Goal: Transaction & Acquisition: Download file/media

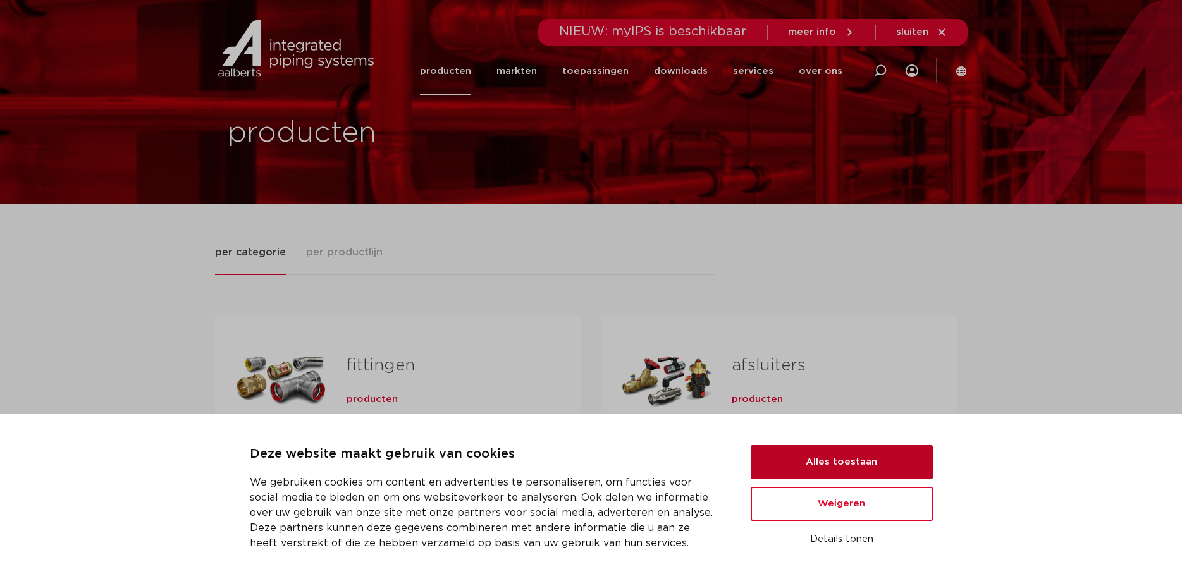
click at [831, 458] on button "Alles toestaan" at bounding box center [842, 462] width 182 height 34
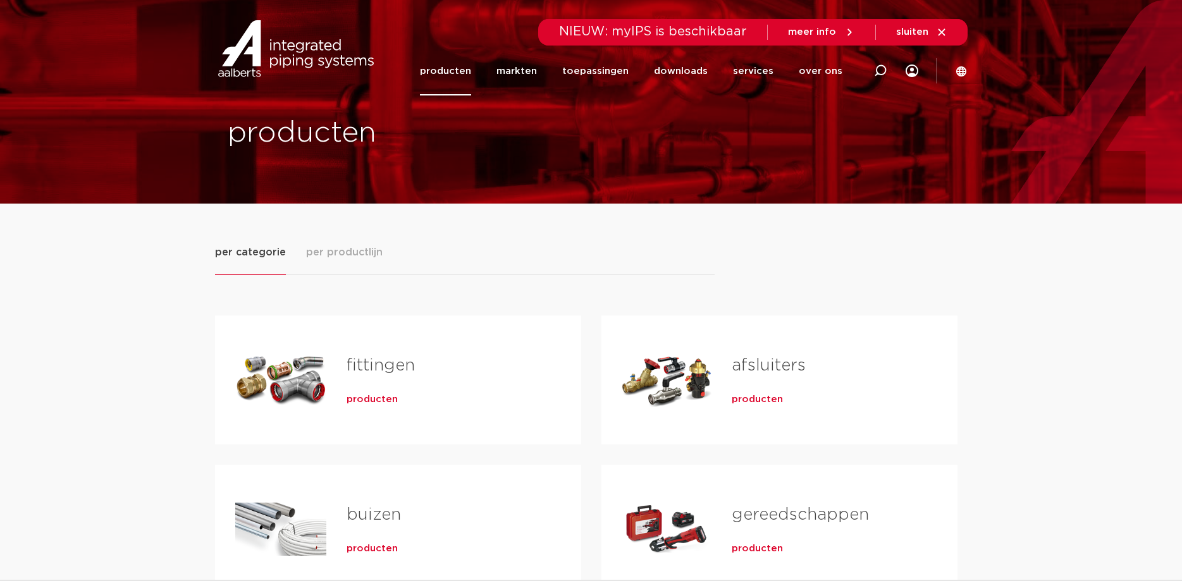
click at [362, 517] on link "buizen" at bounding box center [374, 515] width 54 height 16
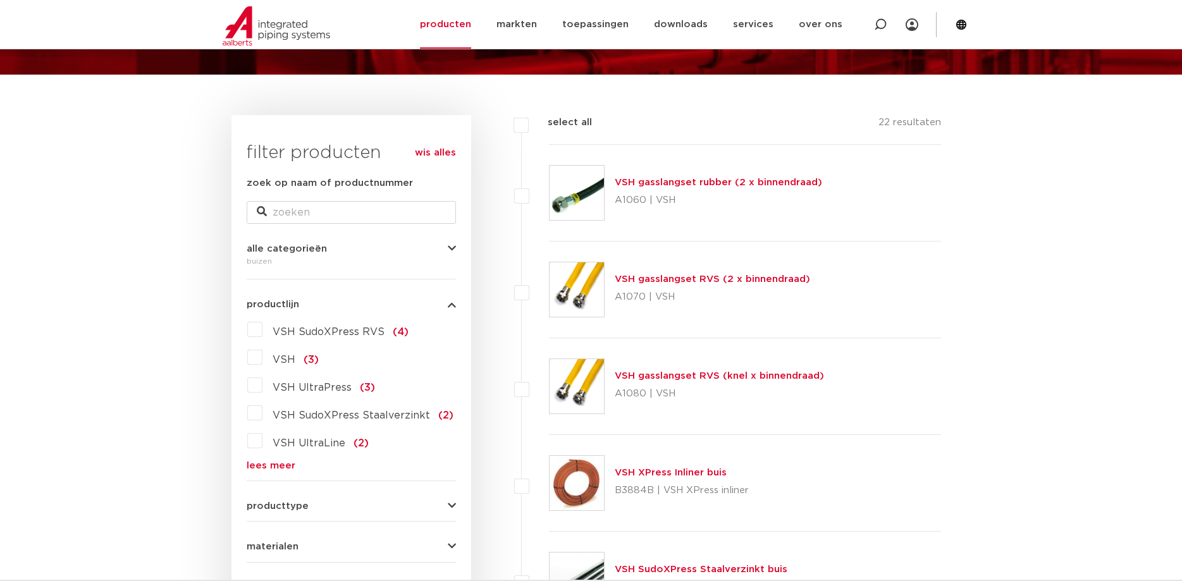
scroll to position [194, 0]
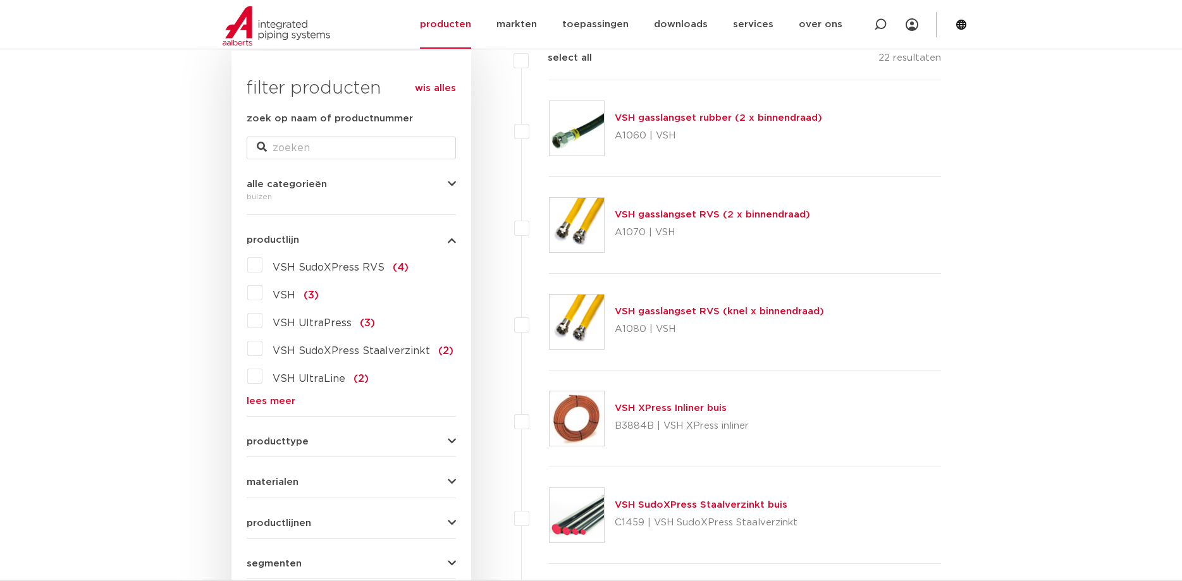
click at [261, 399] on link "lees meer" at bounding box center [351, 401] width 209 height 9
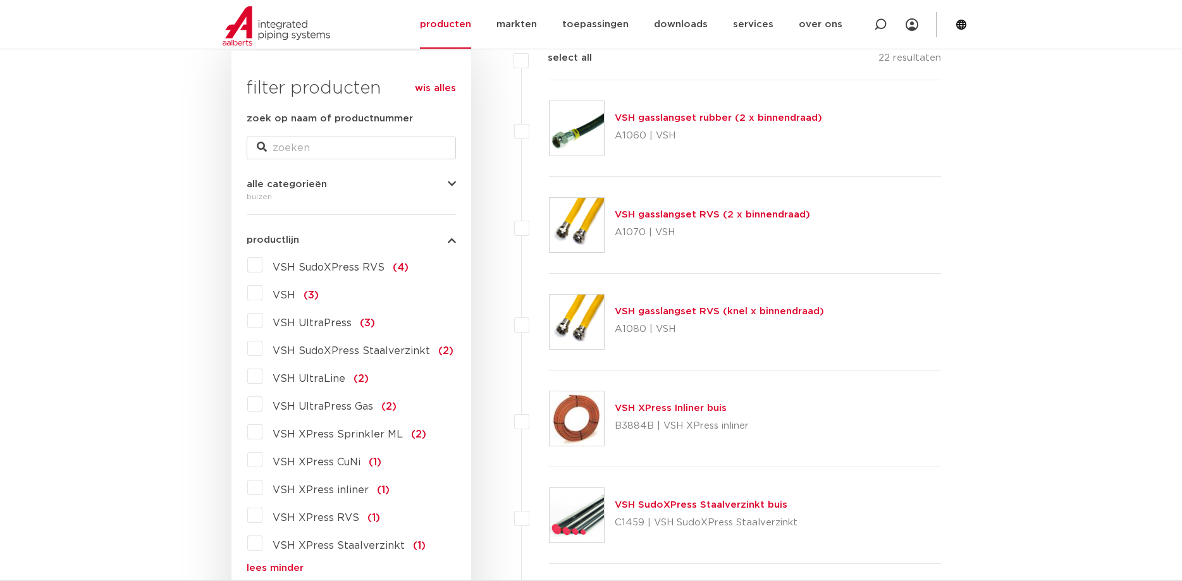
click at [263, 545] on label "VSH XPress Staalverzinkt (1)" at bounding box center [344, 543] width 163 height 20
click at [0, 0] on input "VSH XPress Staalverzinkt (1)" at bounding box center [0, 0] width 0 height 0
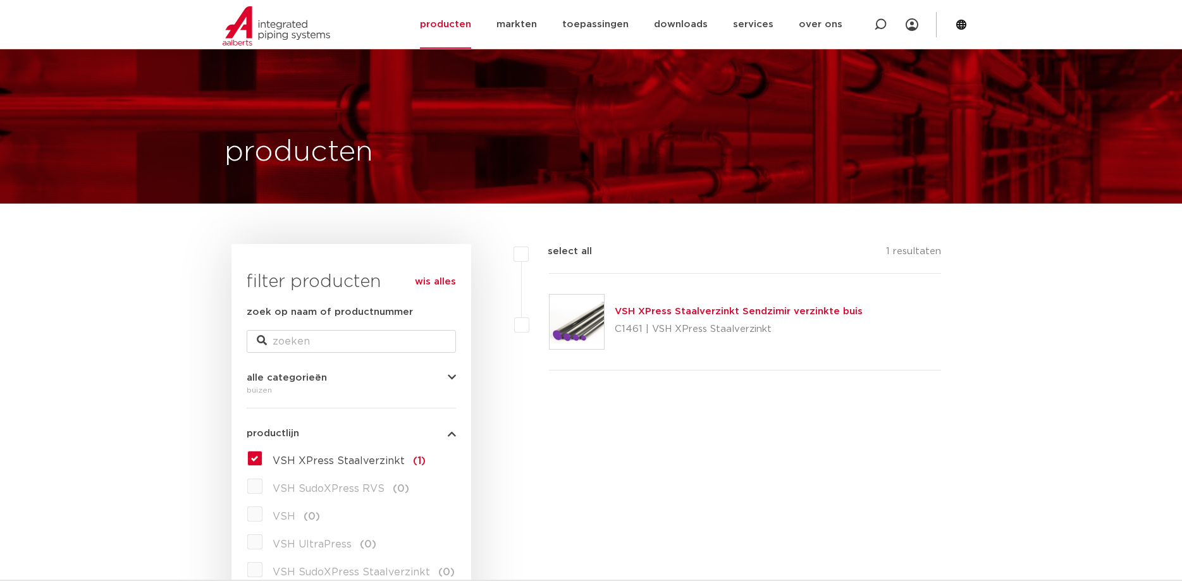
scroll to position [194, 0]
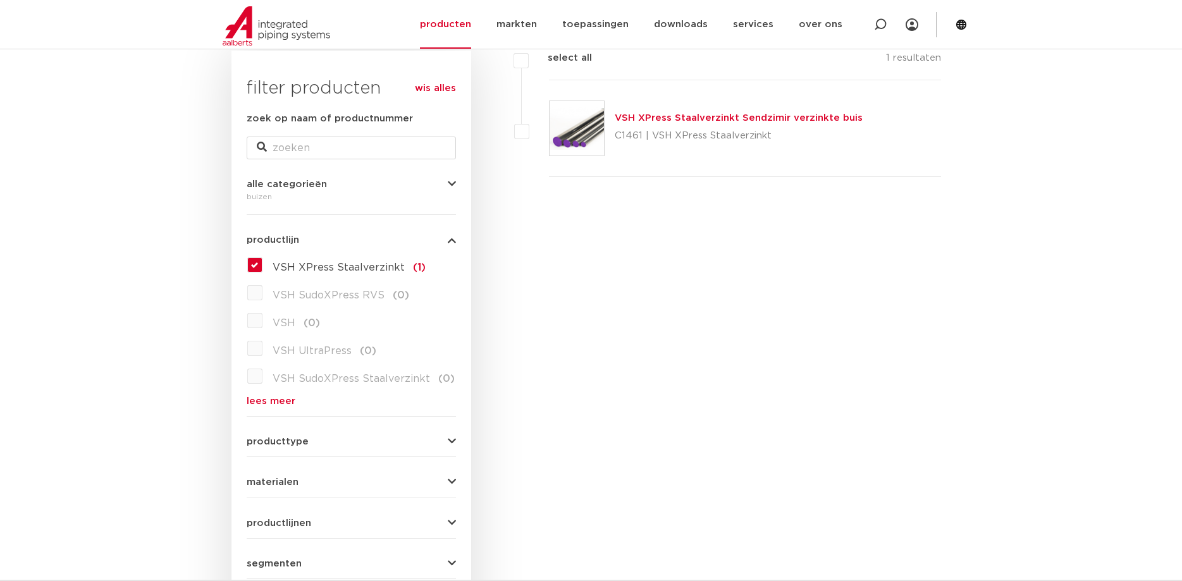
click at [710, 118] on link "VSH XPress Staalverzinkt Sendzimir verzinkte buis" at bounding box center [739, 117] width 248 height 9
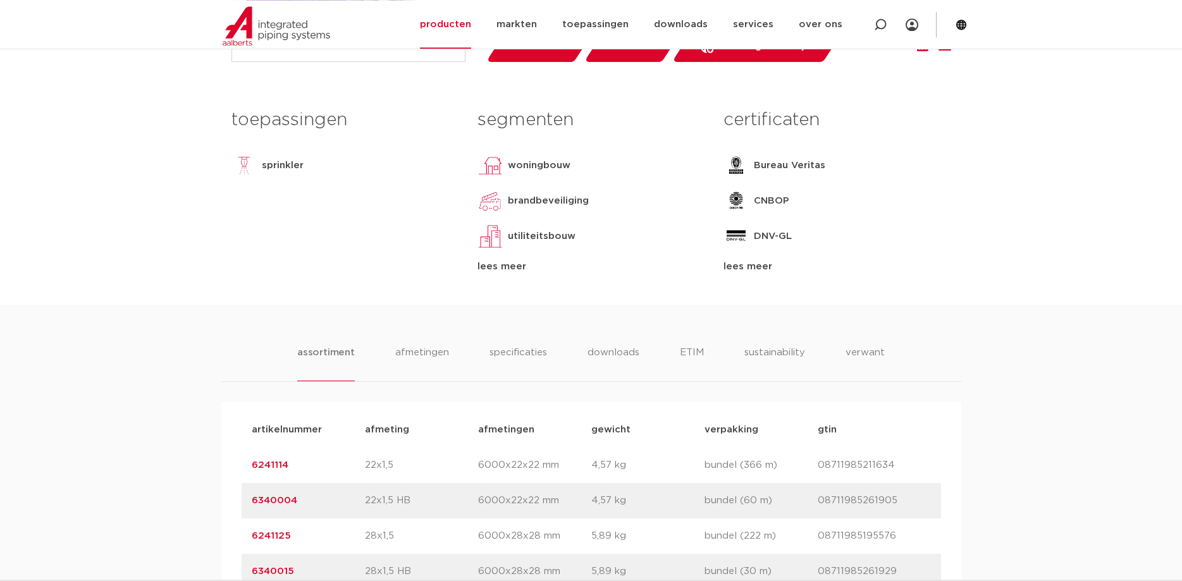
scroll to position [581, 0]
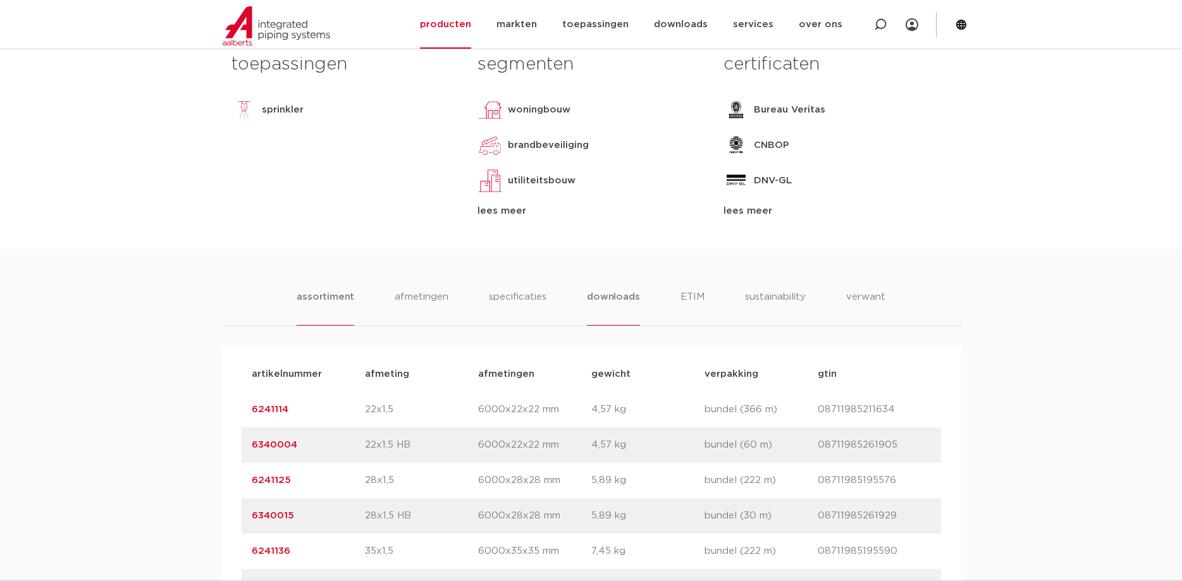
click at [629, 295] on li "downloads" at bounding box center [613, 308] width 53 height 36
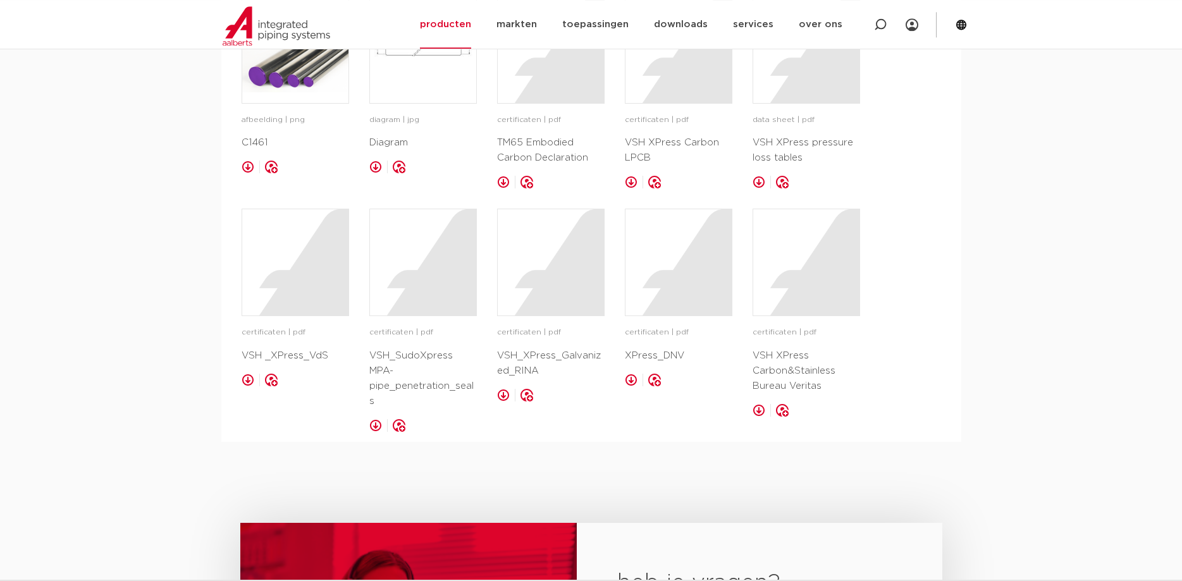
scroll to position [968, 0]
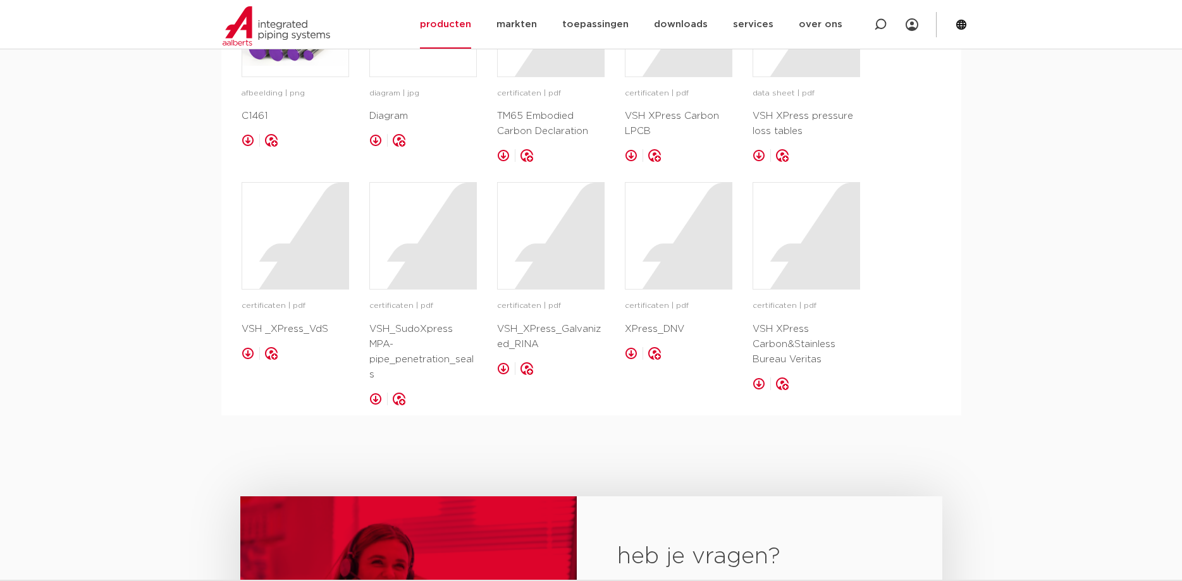
click at [761, 152] on link at bounding box center [759, 155] width 13 height 13
click at [1008, 306] on div "assortiment afmetingen specificaties downloads ETIM sustainability verwant asso…" at bounding box center [591, 138] width 1182 height 553
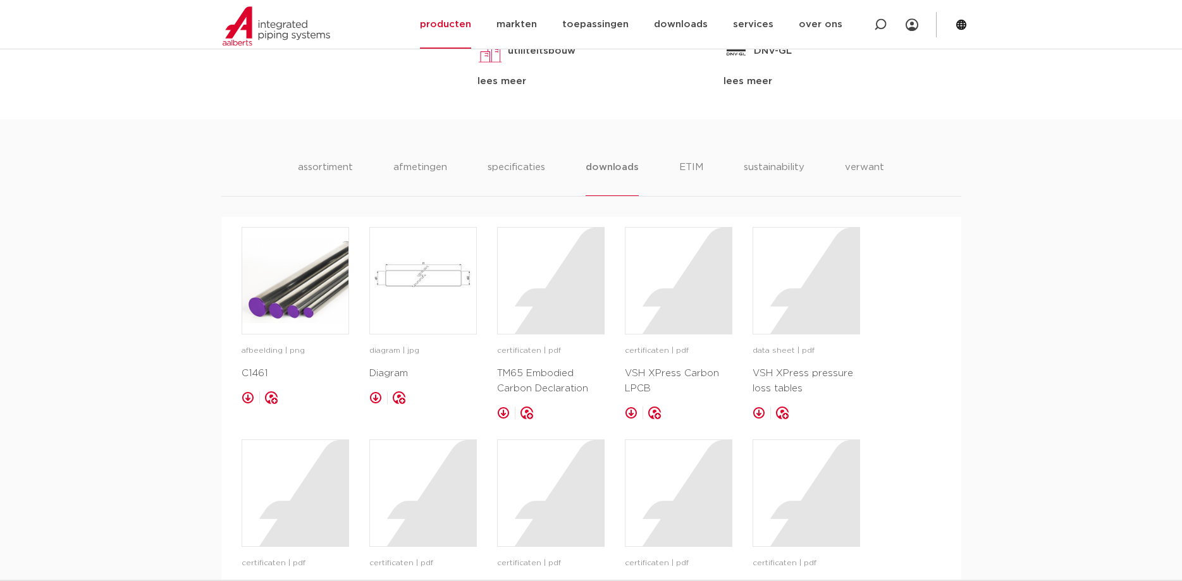
scroll to position [452, 0]
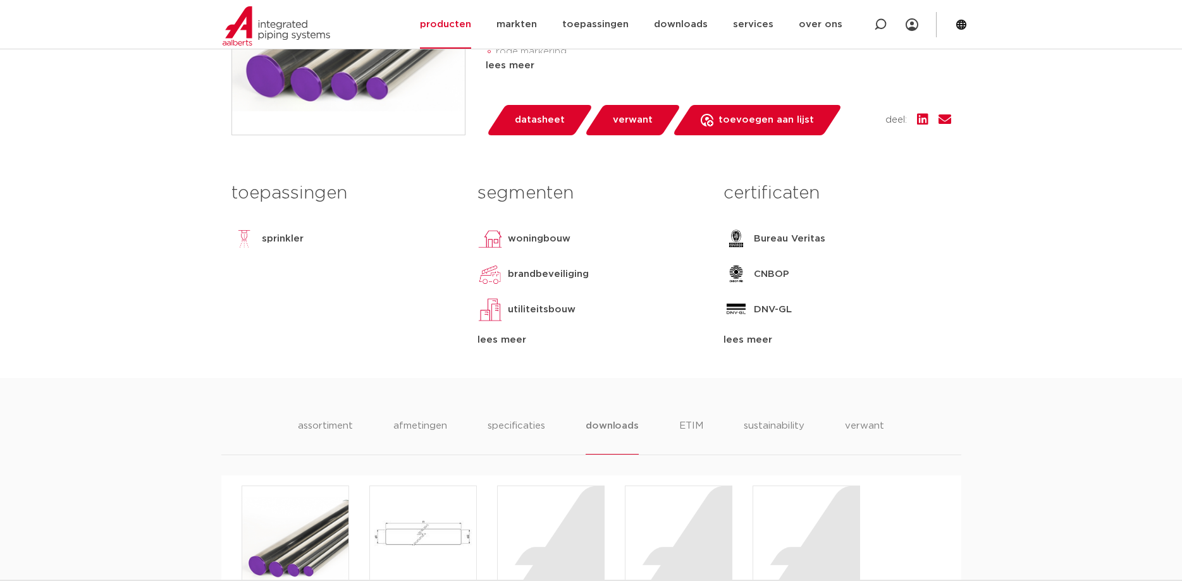
click at [547, 119] on span "datasheet" at bounding box center [540, 120] width 50 height 20
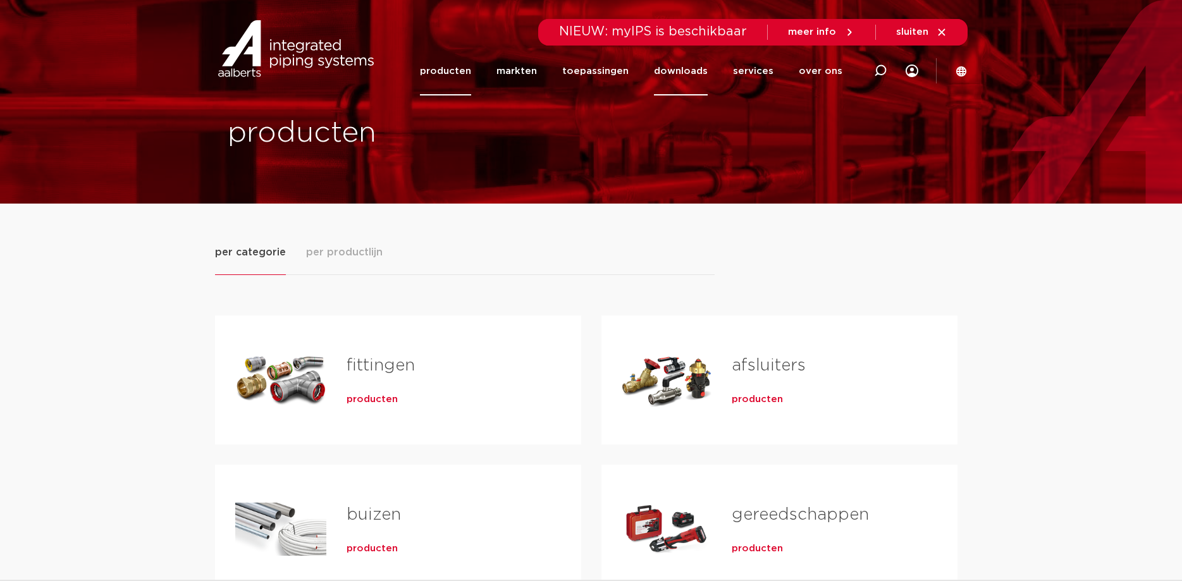
click at [688, 75] on link "downloads" at bounding box center [681, 71] width 54 height 49
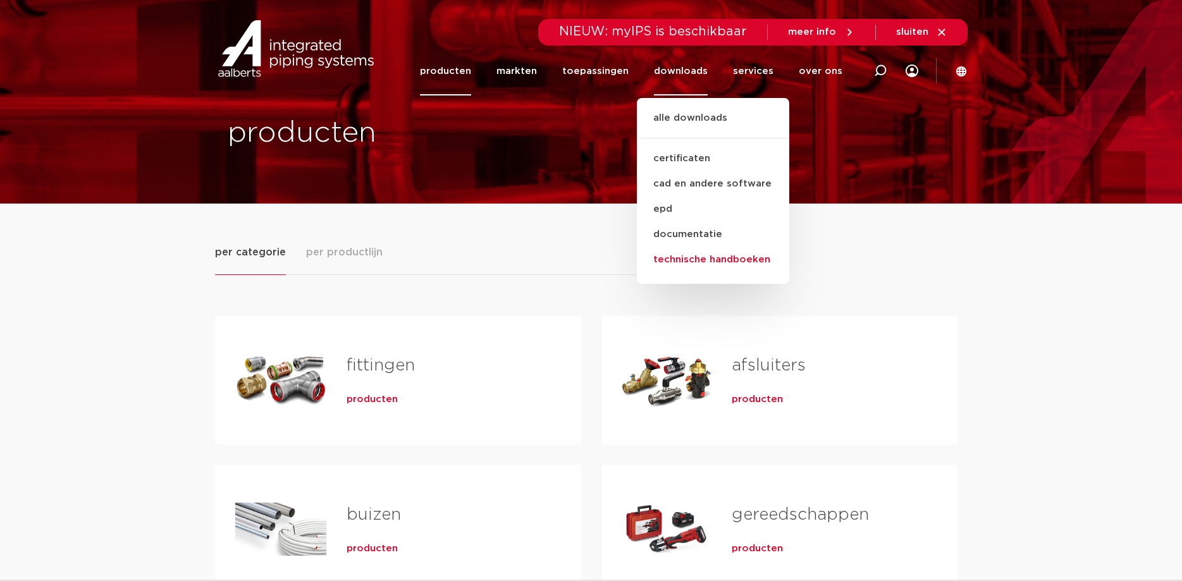
click at [715, 257] on link "technische handboeken" at bounding box center [713, 259] width 152 height 25
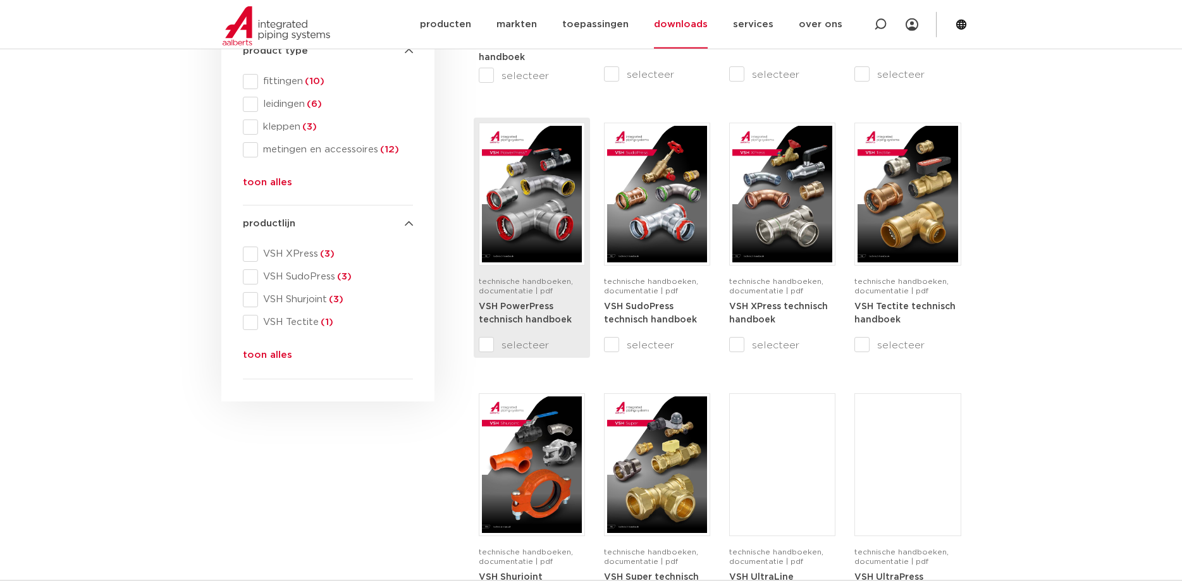
scroll to position [452, 0]
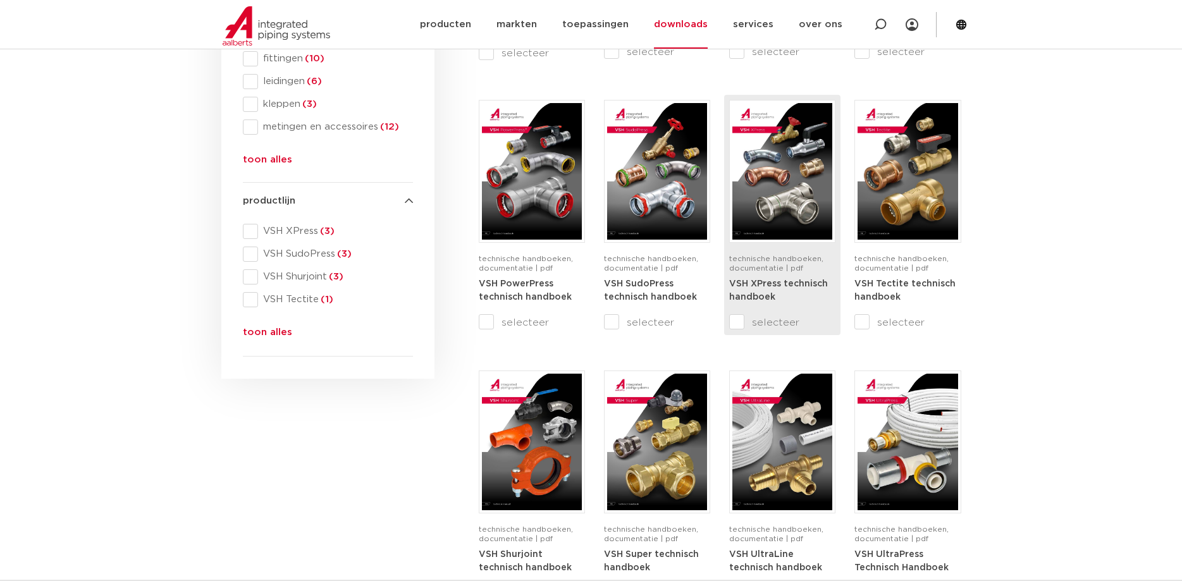
click at [778, 285] on strong "VSH XPress technisch handboek" at bounding box center [778, 291] width 99 height 23
